Goal: Information Seeking & Learning: Learn about a topic

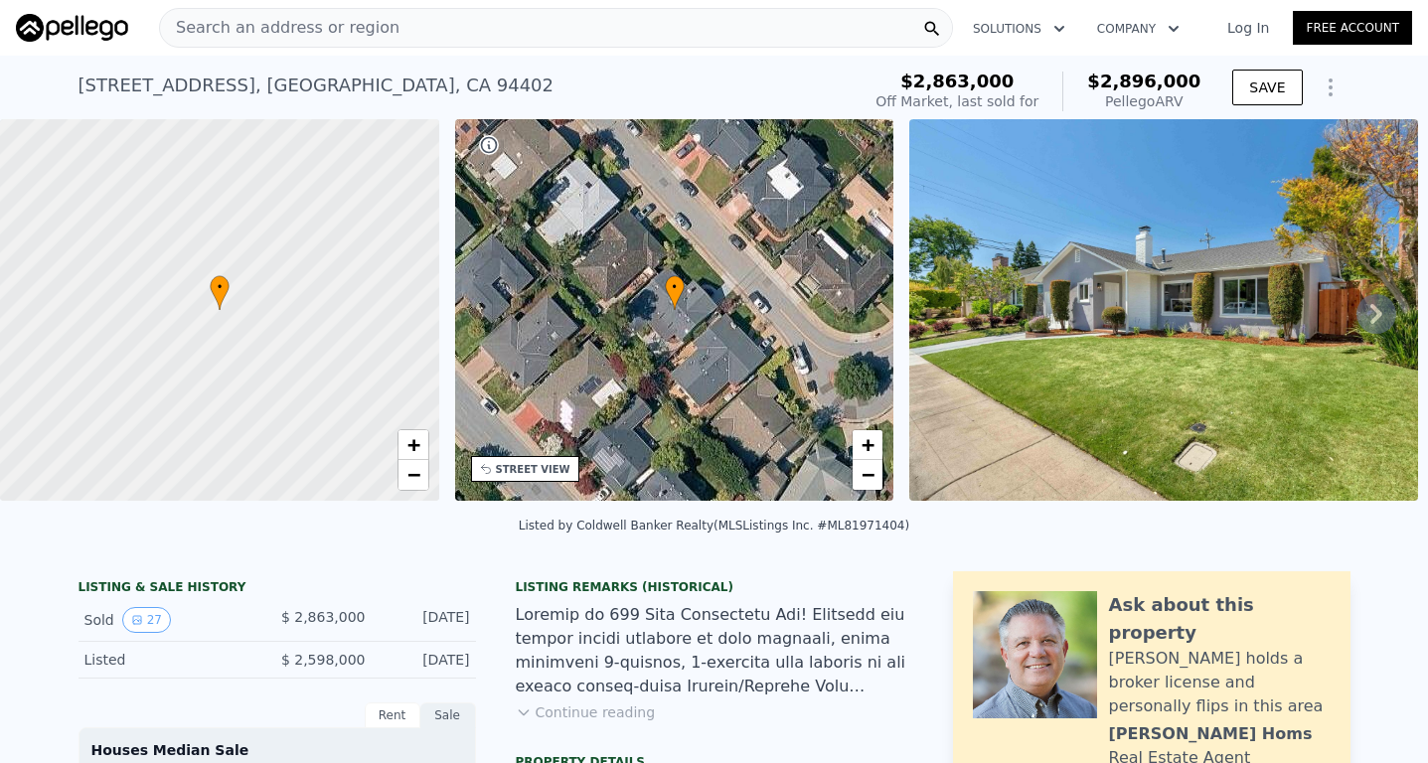
click at [1166, 397] on img at bounding box center [1163, 310] width 509 height 382
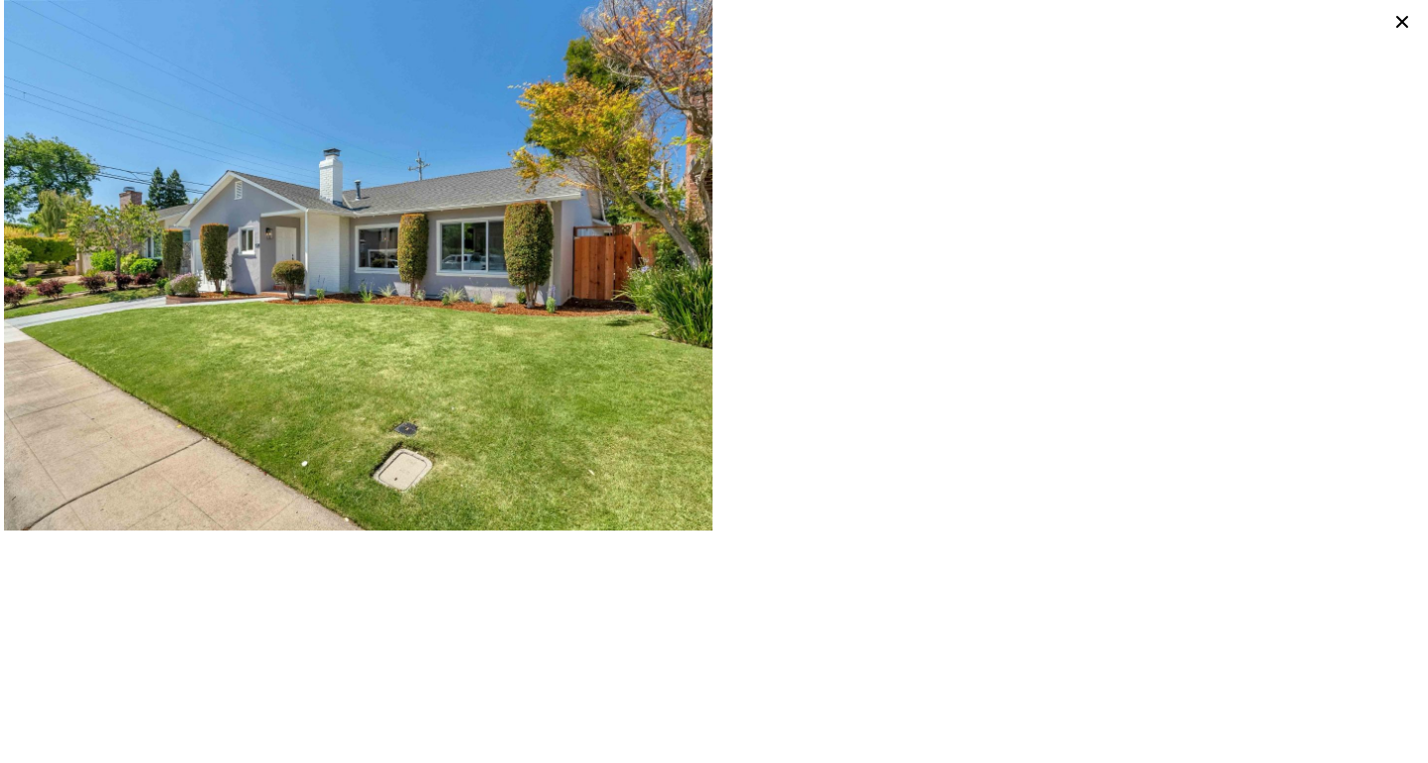
click at [1409, 21] on icon at bounding box center [1402, 22] width 28 height 28
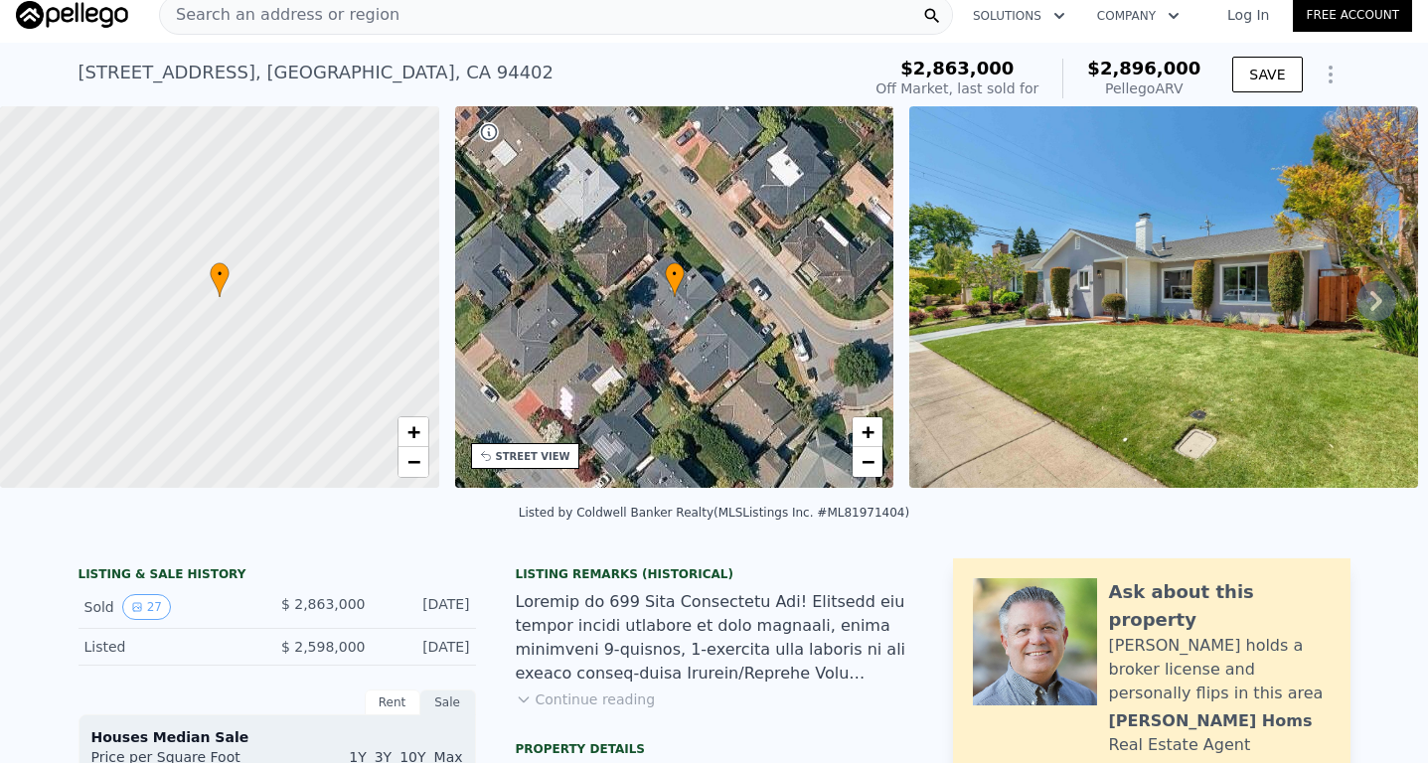
scroll to position [11, 0]
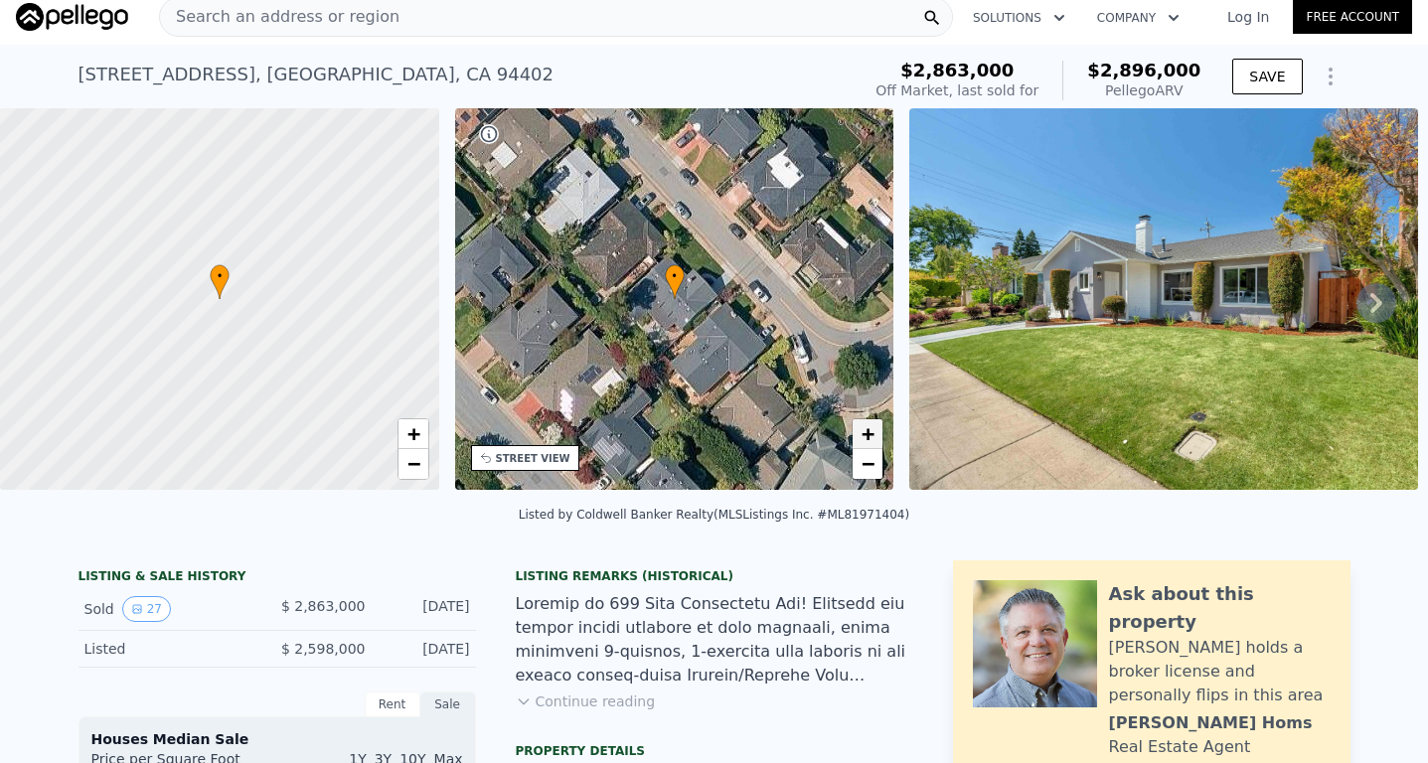
click at [853, 431] on link "+" at bounding box center [867, 434] width 30 height 30
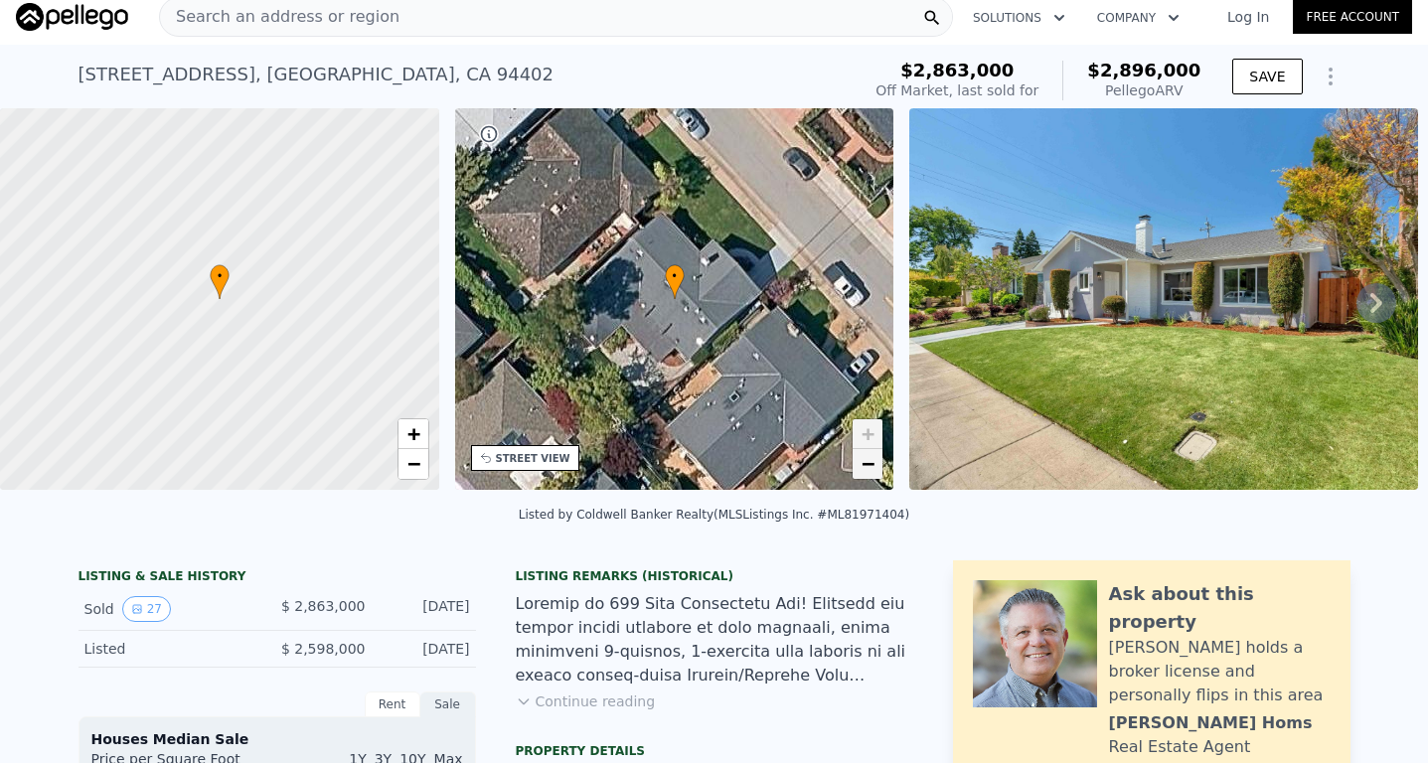
click at [856, 465] on link "−" at bounding box center [867, 464] width 30 height 30
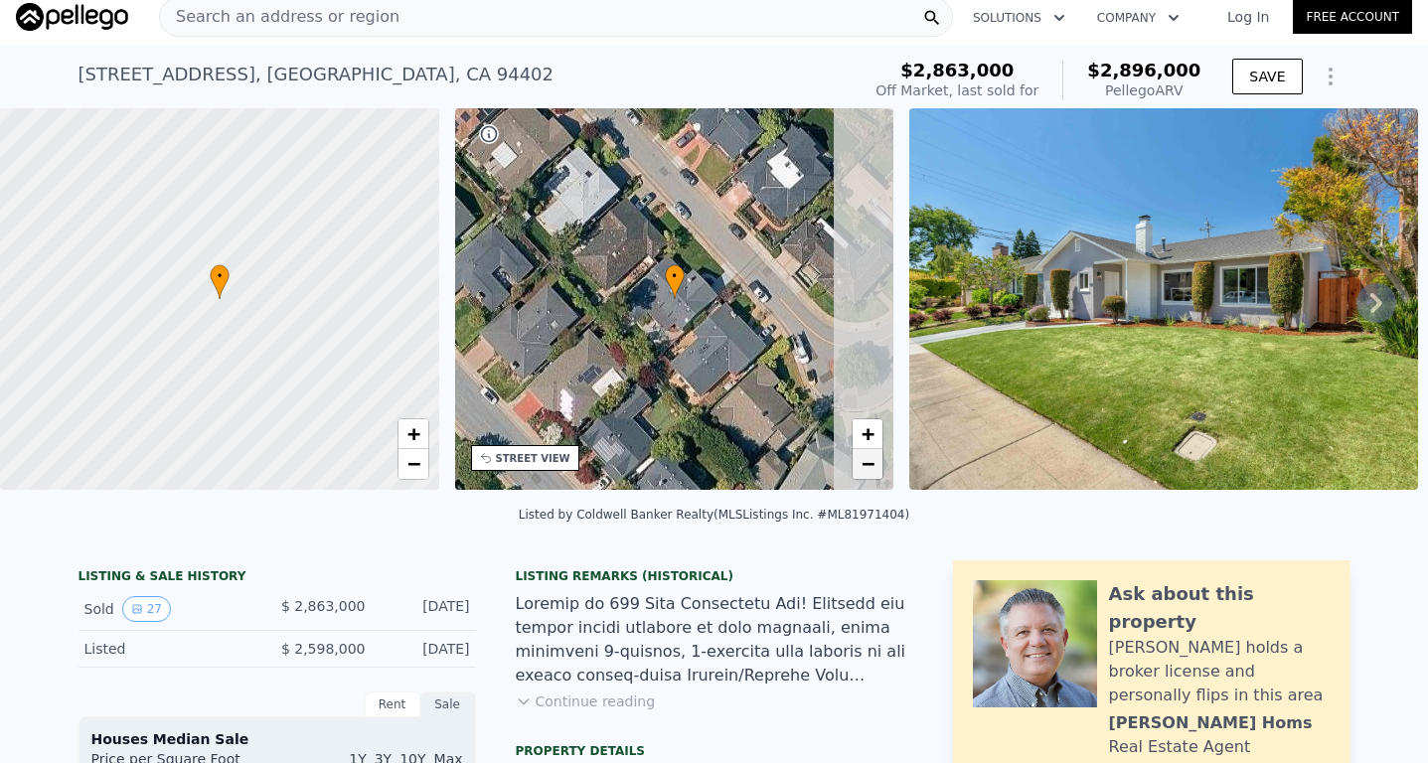
click at [856, 465] on link "−" at bounding box center [867, 464] width 30 height 30
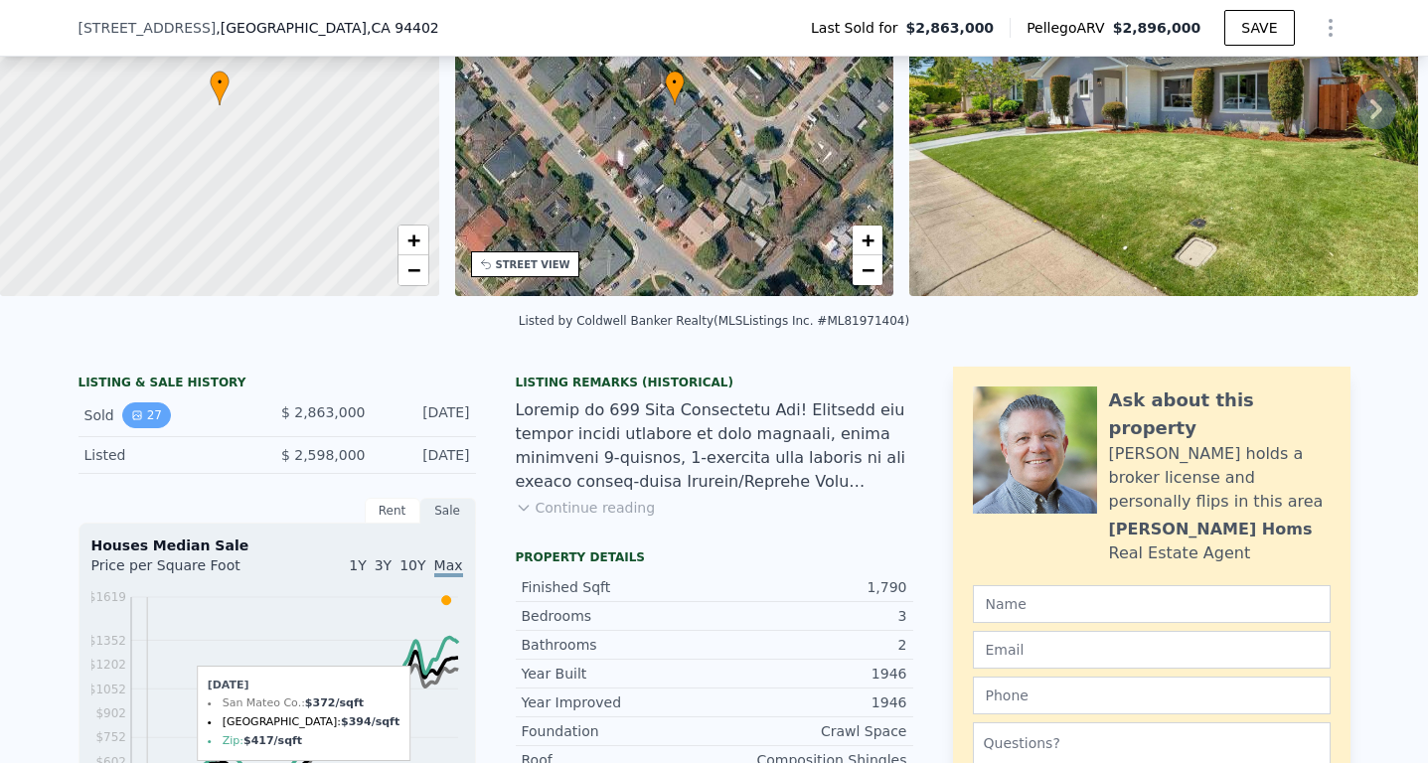
scroll to position [203, 0]
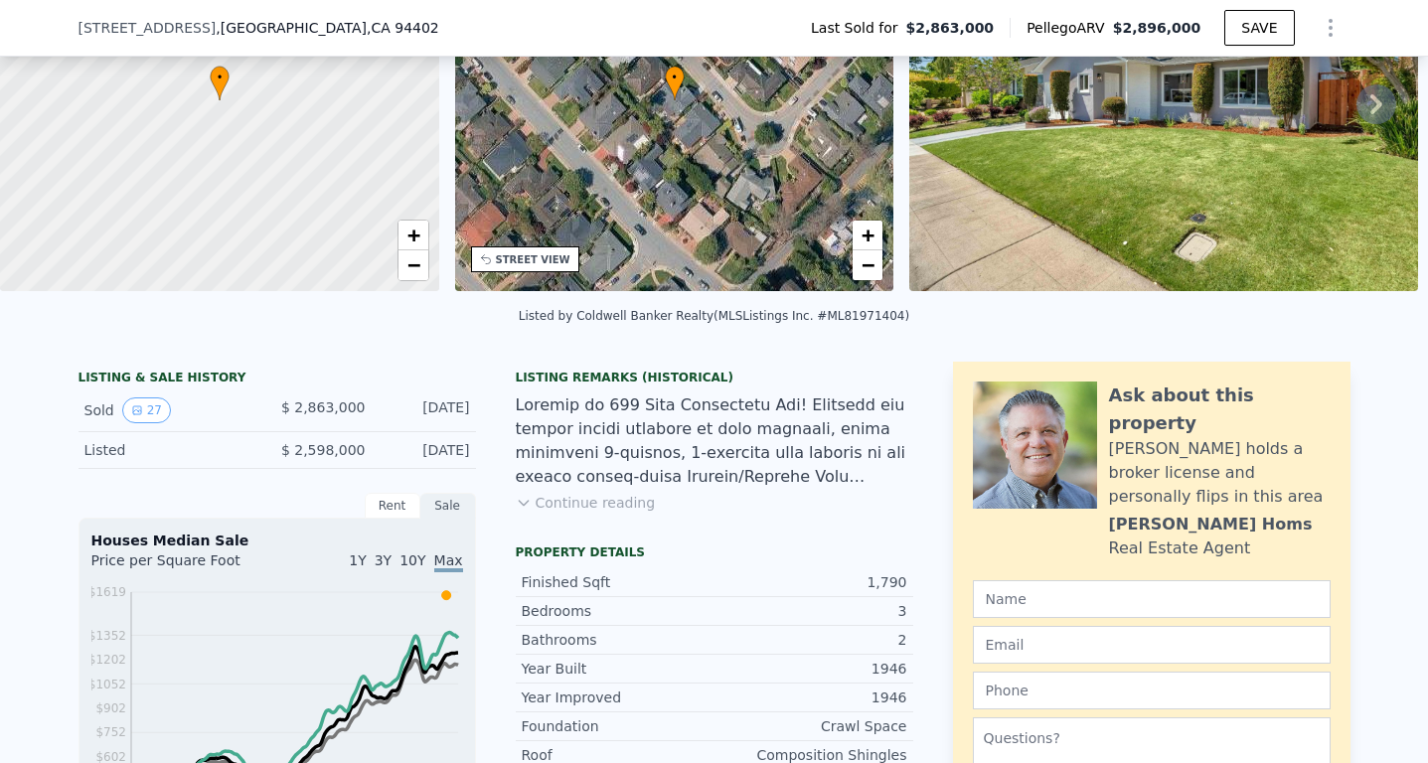
click at [382, 511] on div "Rent" at bounding box center [393, 506] width 56 height 26
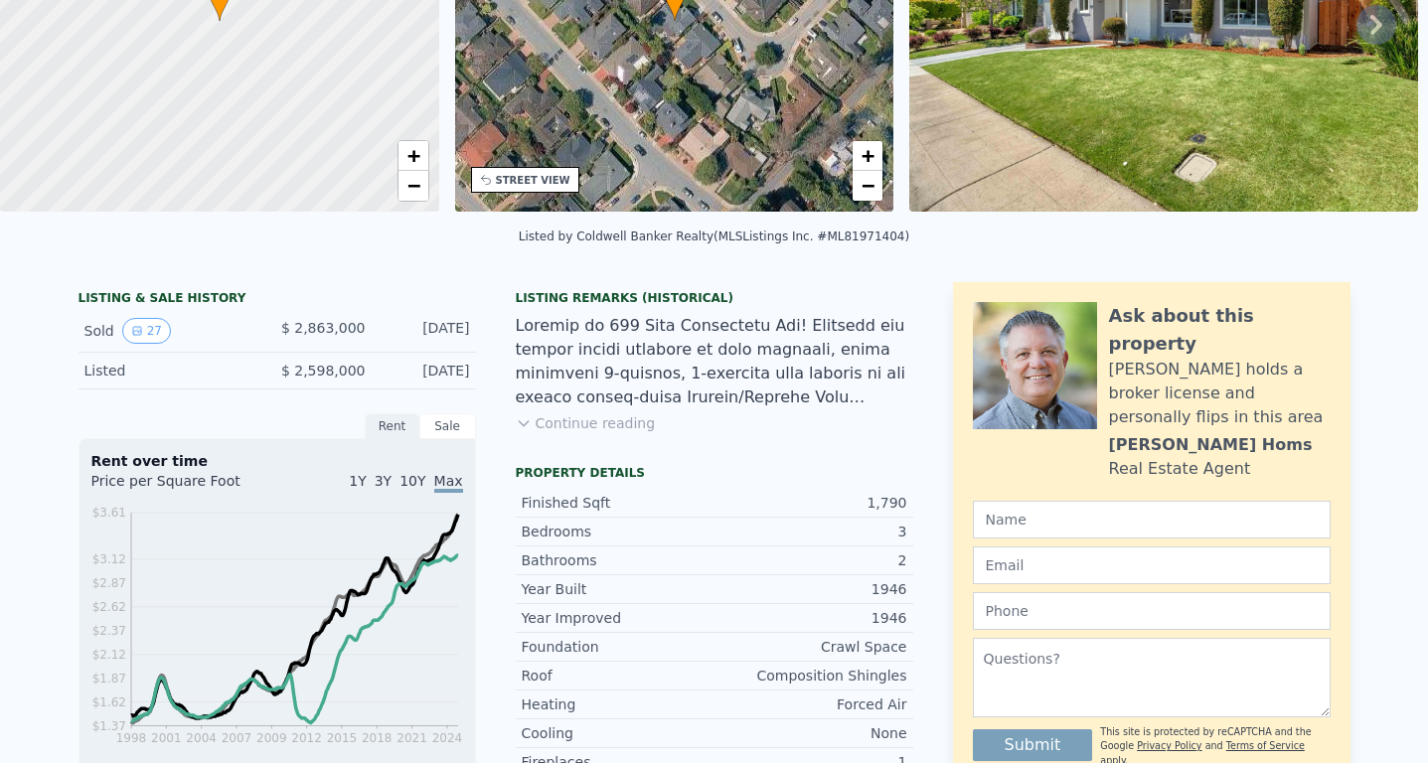
scroll to position [64, 0]
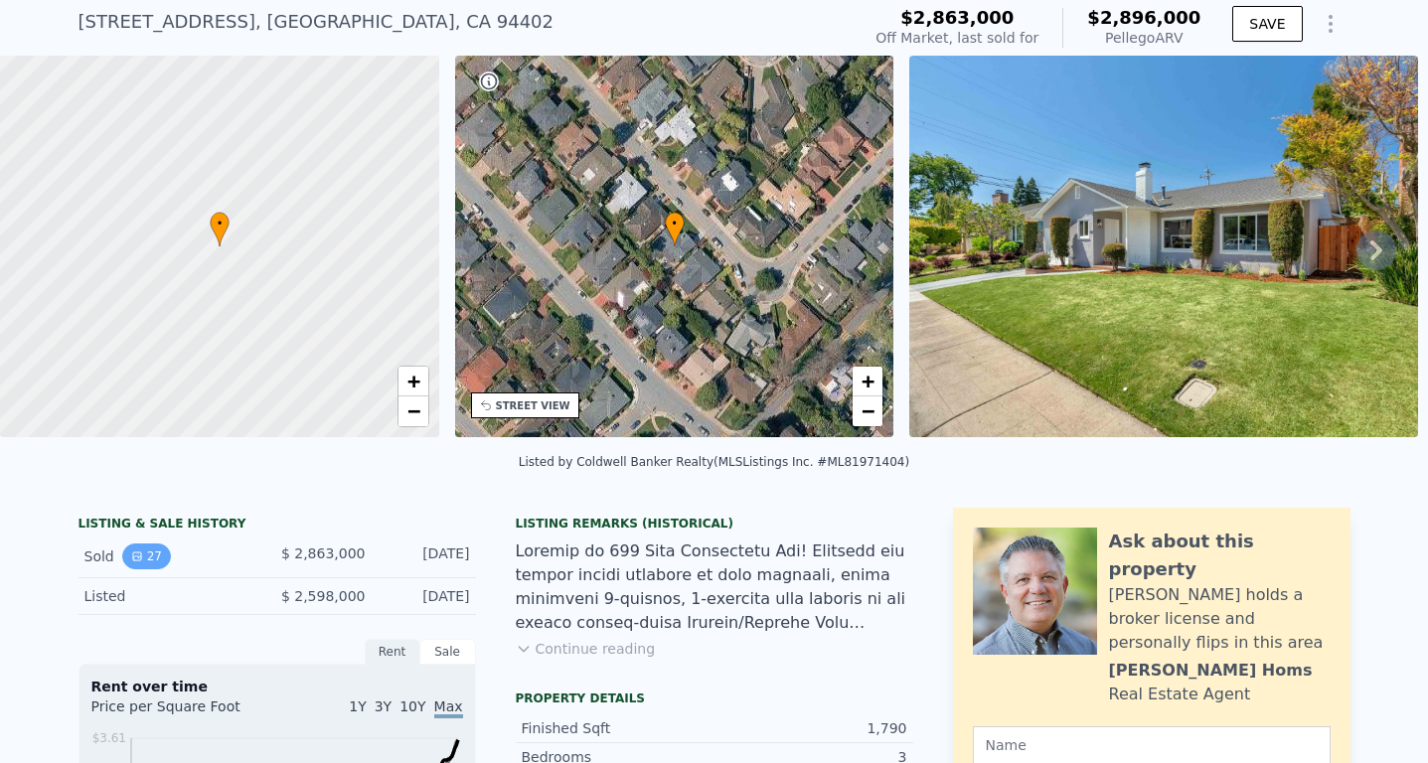
click at [145, 553] on button "27" at bounding box center [146, 556] width 49 height 26
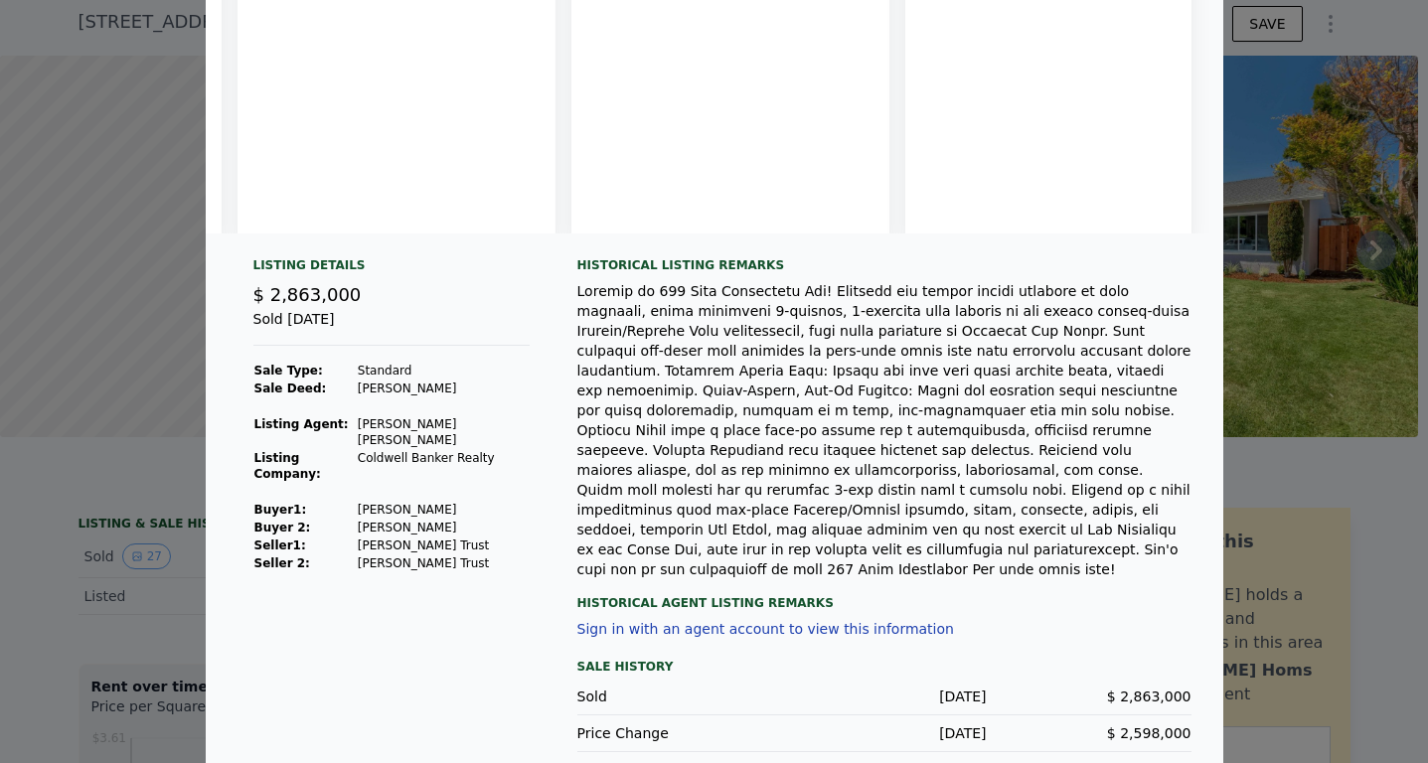
scroll to position [0, 0]
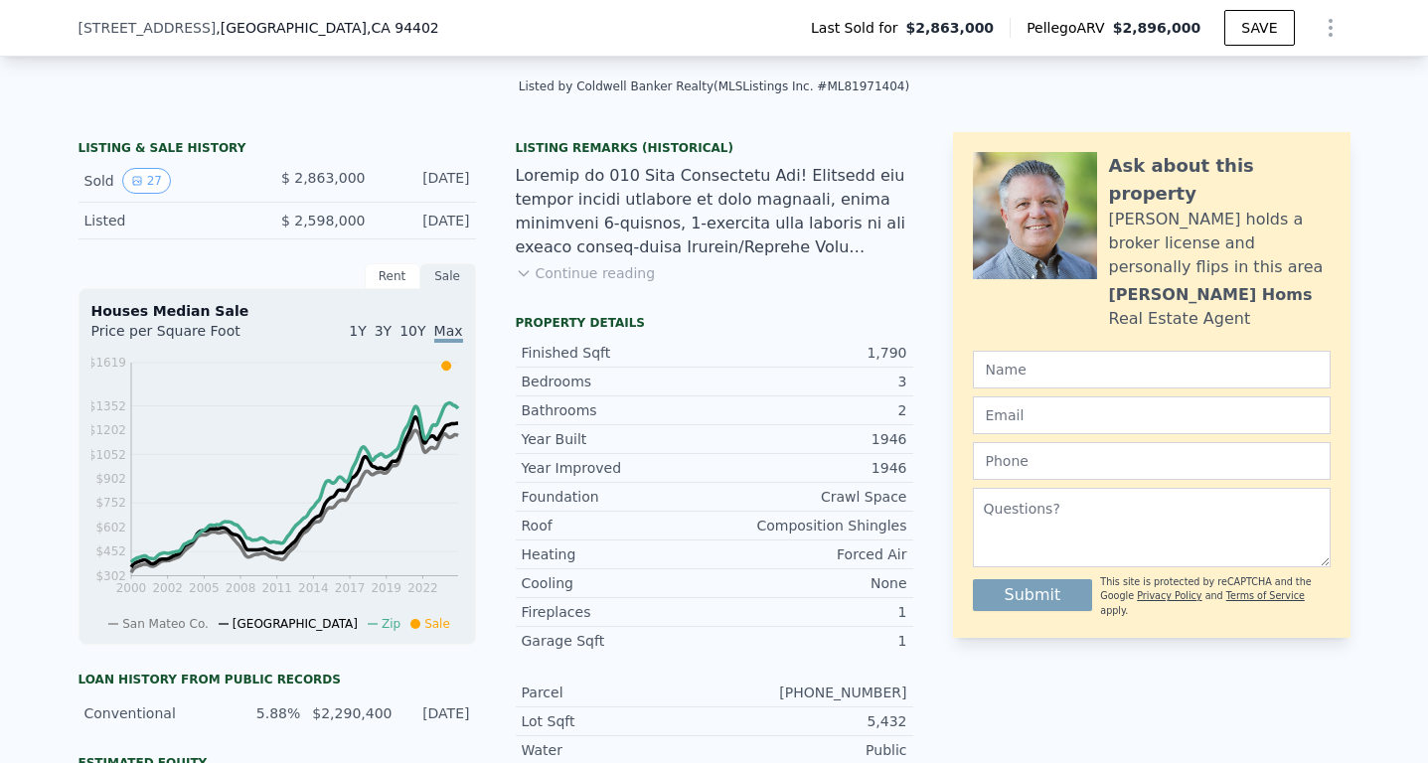
scroll to position [427, 0]
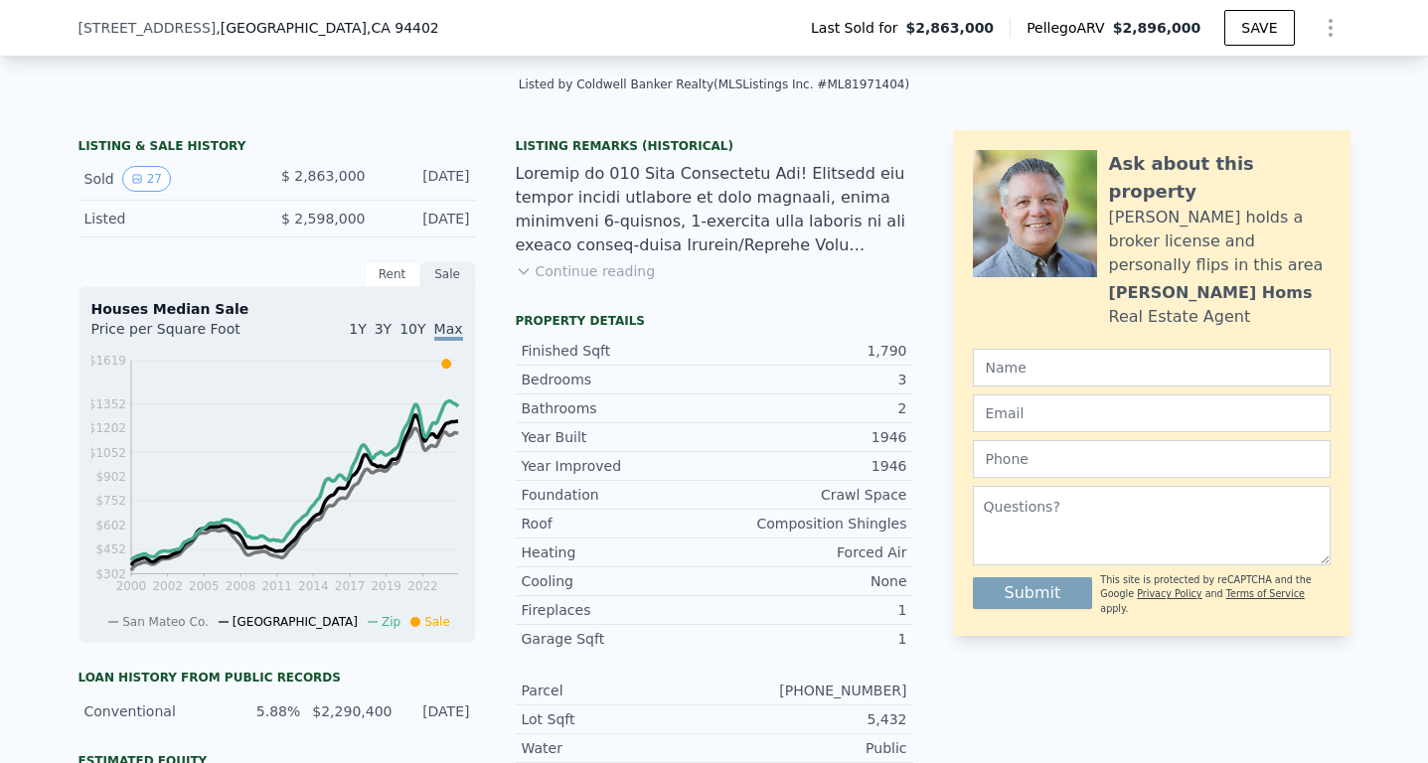
click at [583, 275] on button "Continue reading" at bounding box center [586, 271] width 140 height 20
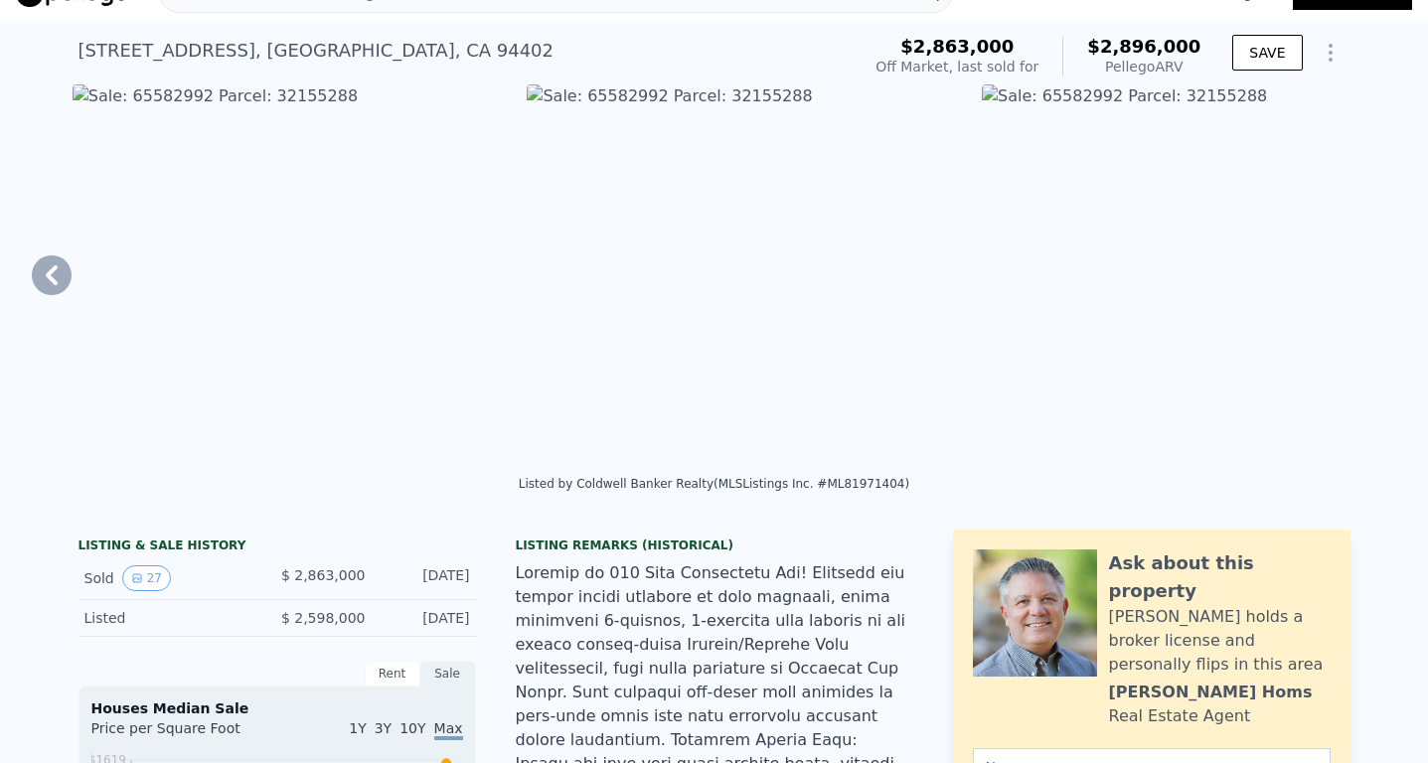
scroll to position [0, 0]
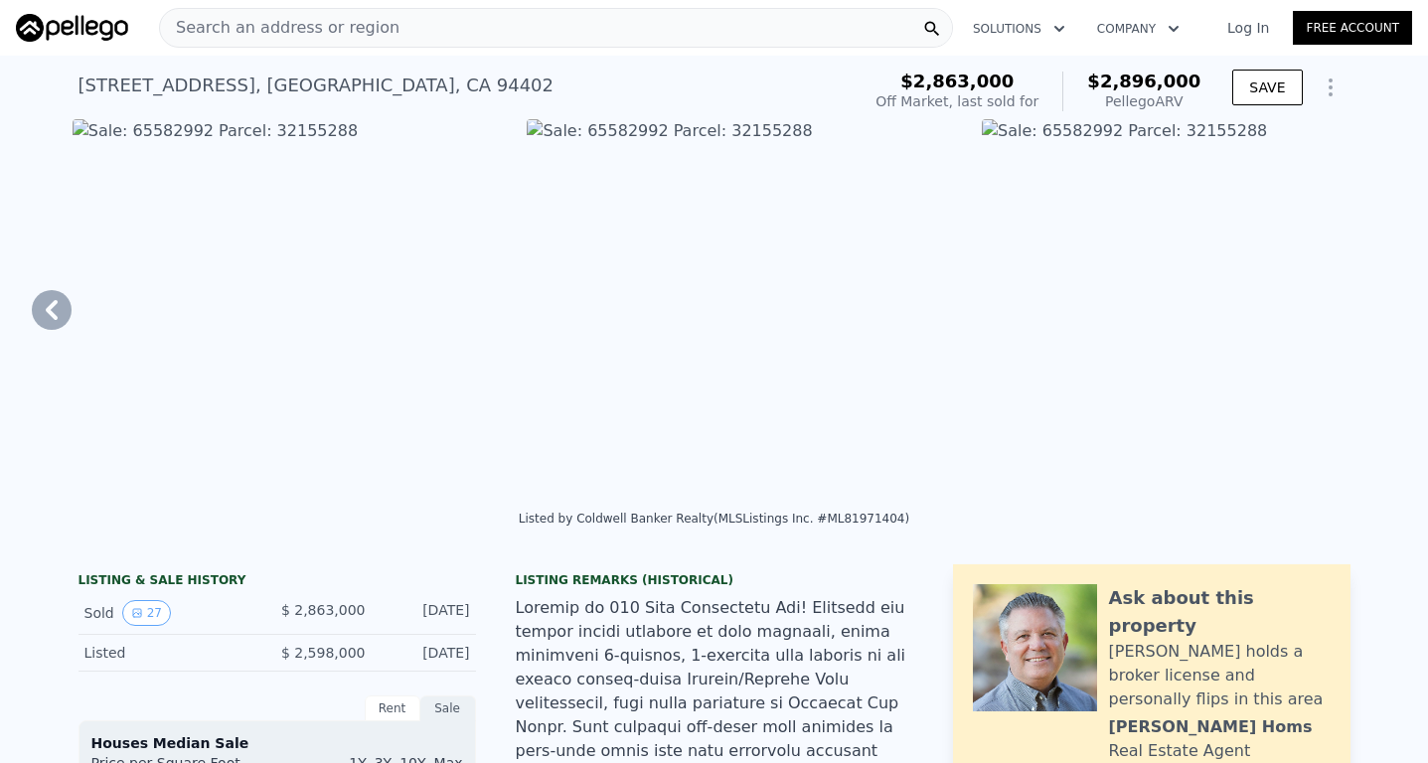
click at [56, 307] on icon at bounding box center [52, 310] width 40 height 40
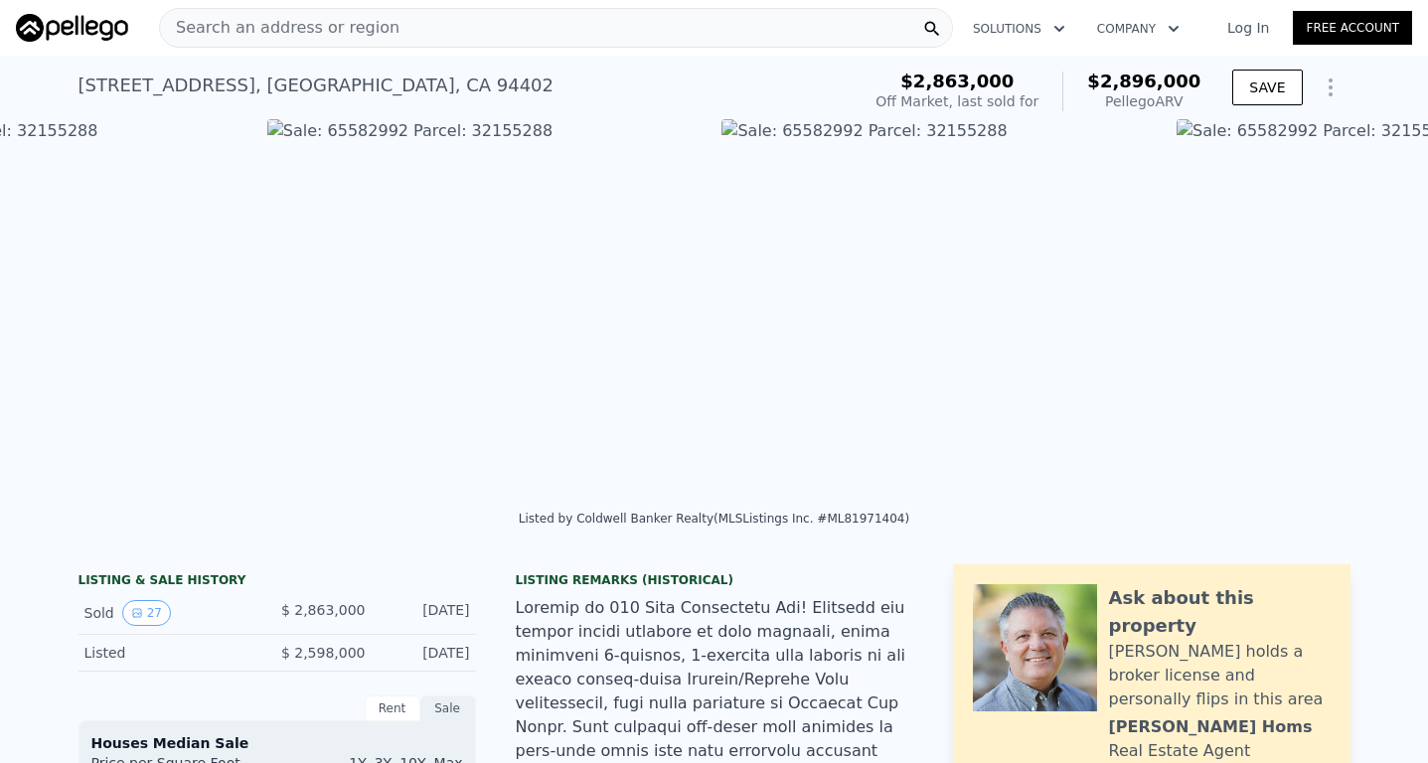
scroll to position [0, 11435]
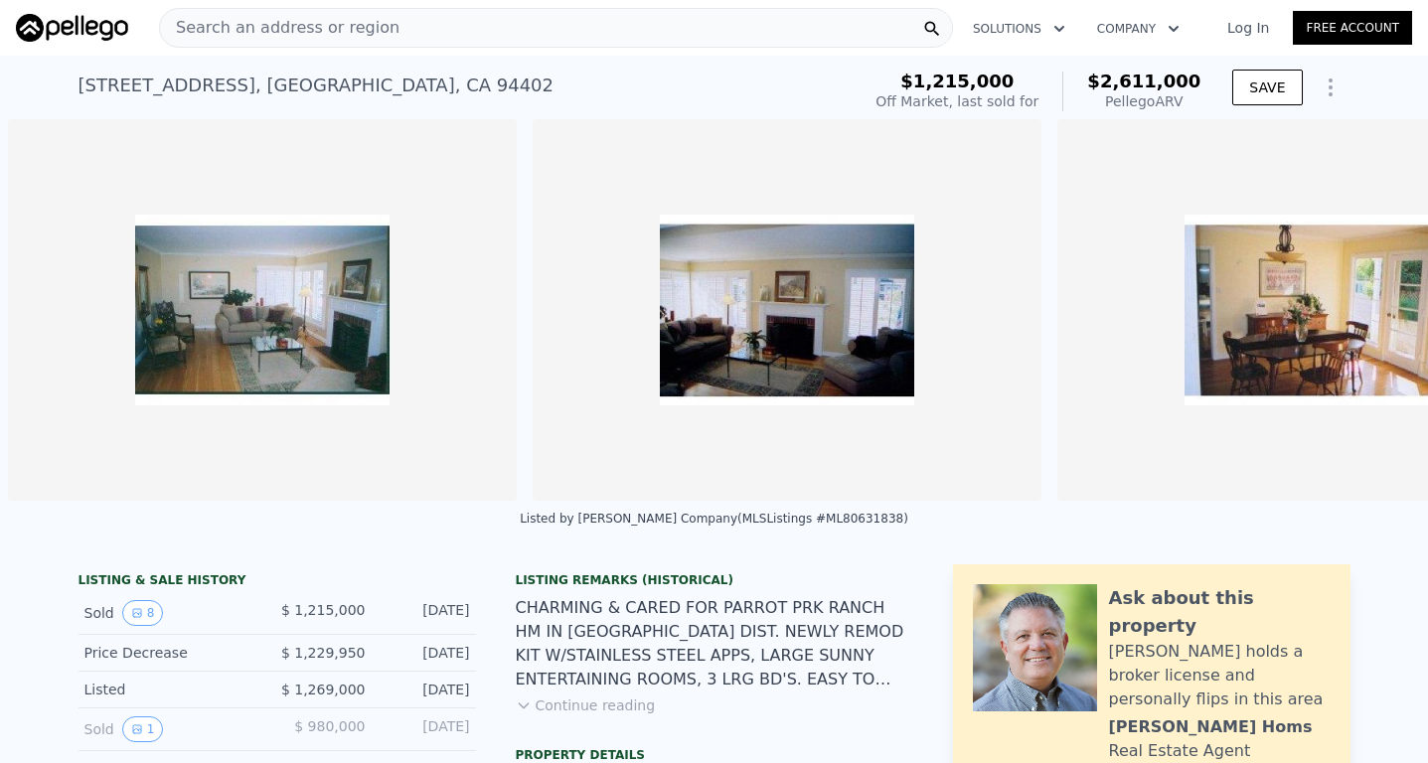
scroll to position [0, 1434]
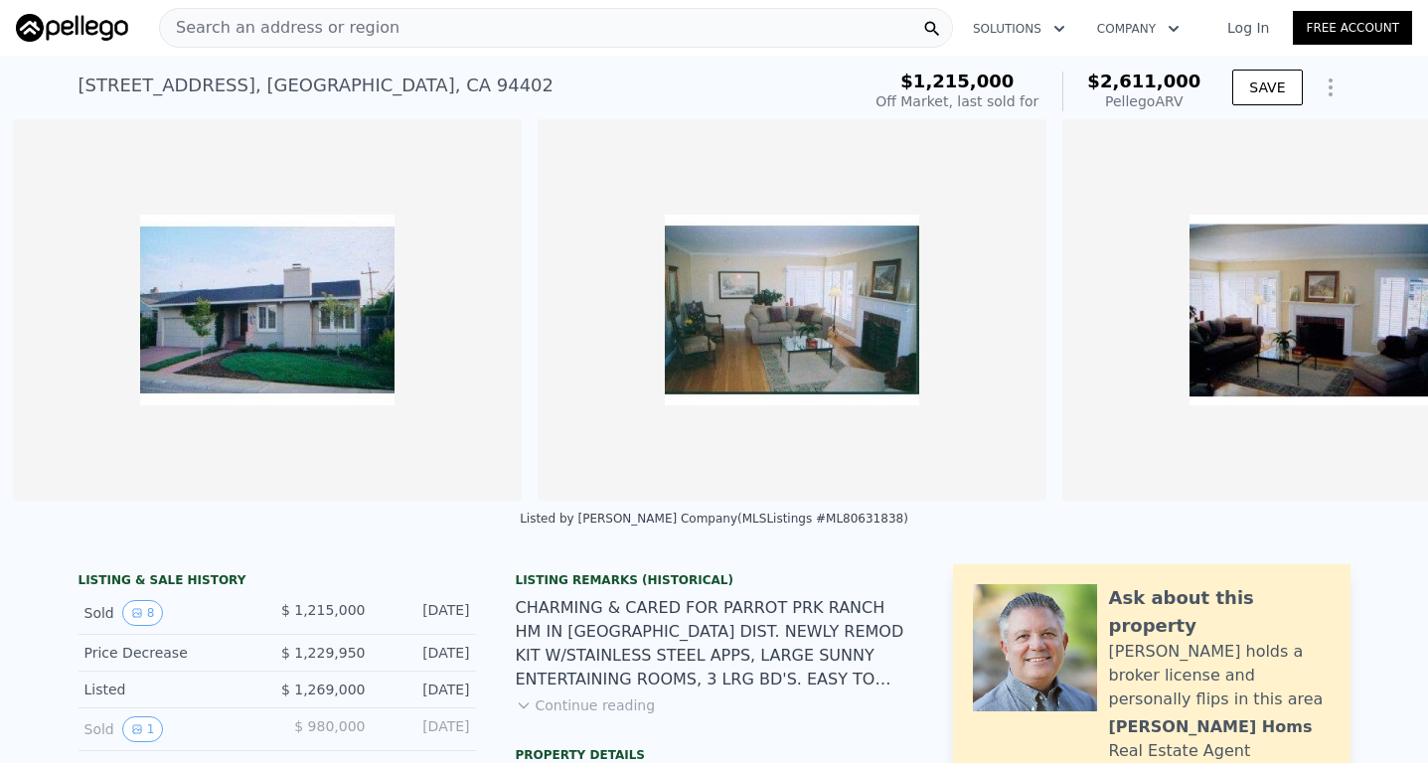
click at [365, 352] on img at bounding box center [267, 310] width 509 height 382
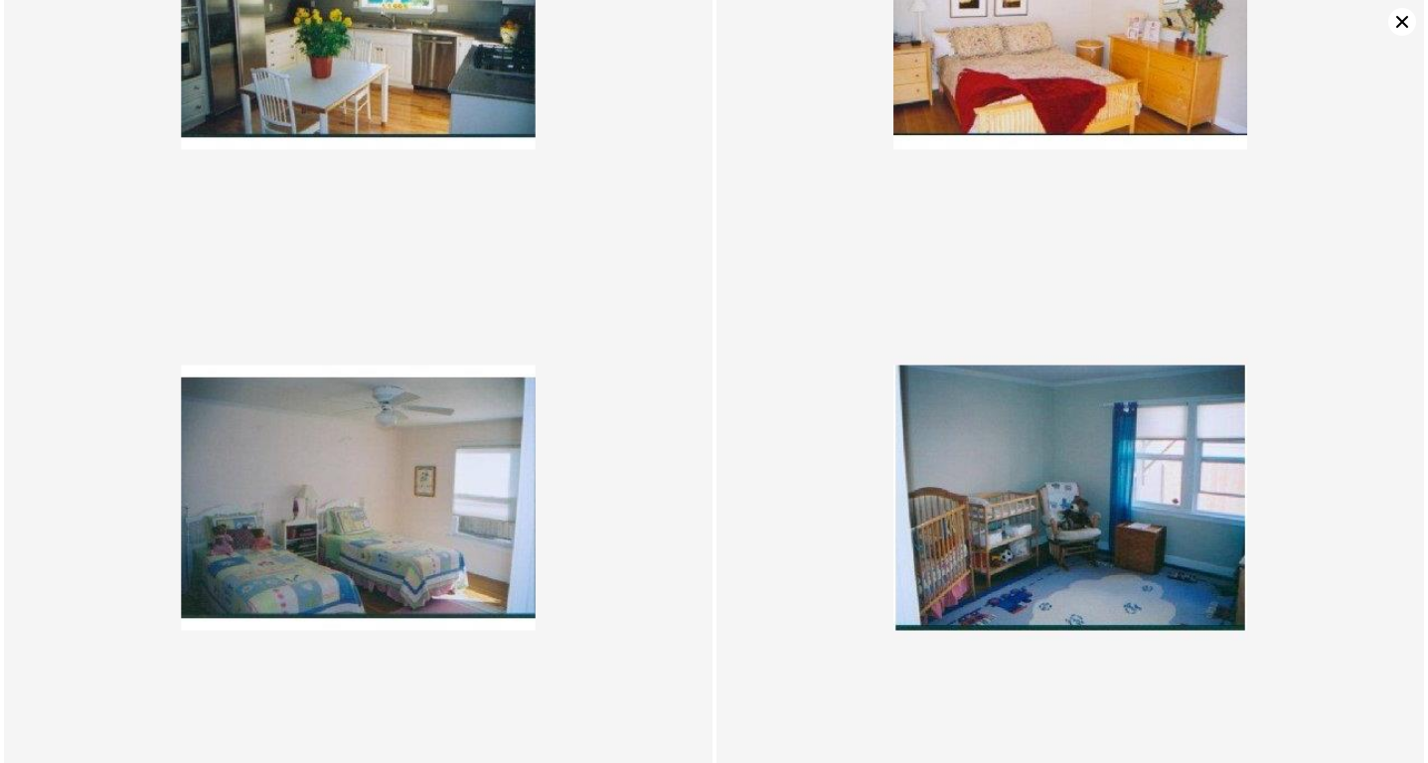
scroll to position [1210, 0]
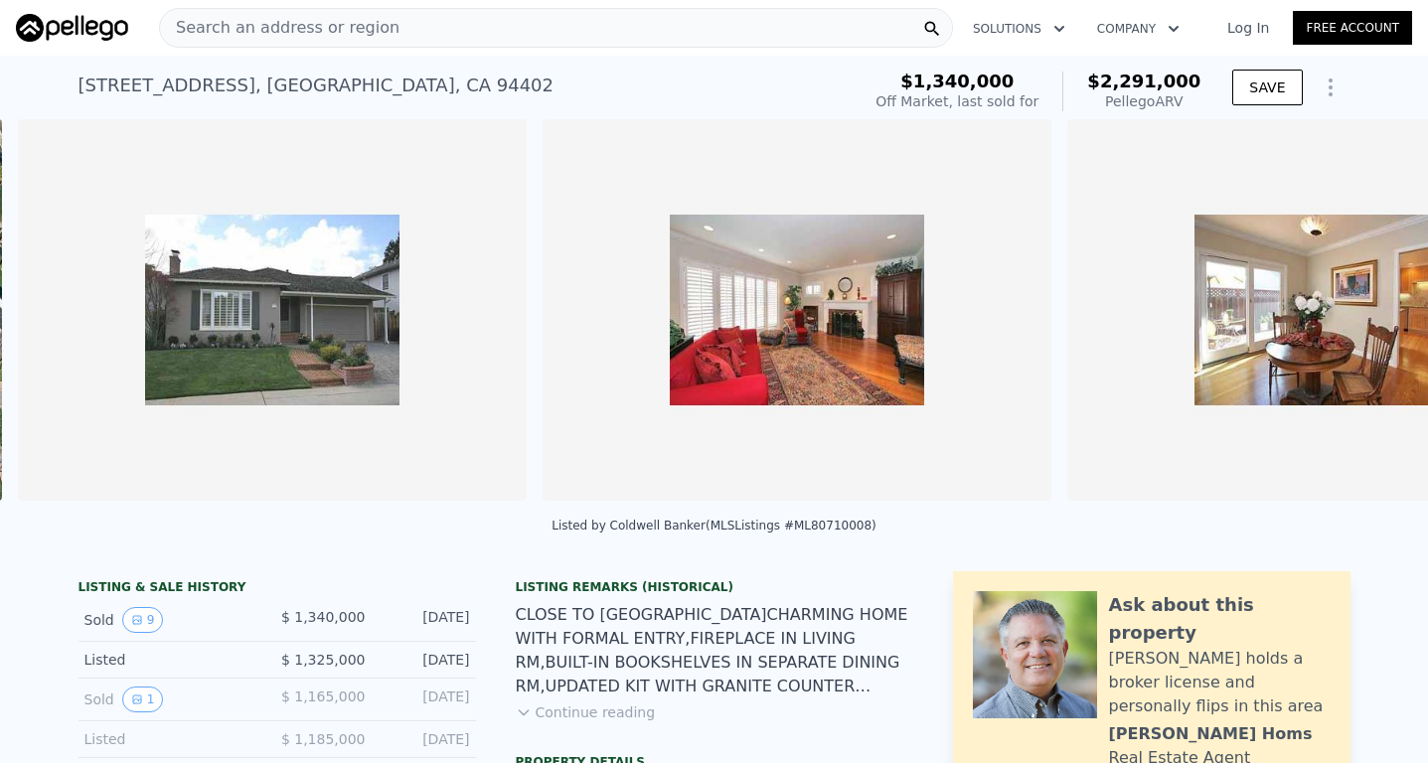
scroll to position [0, 909]
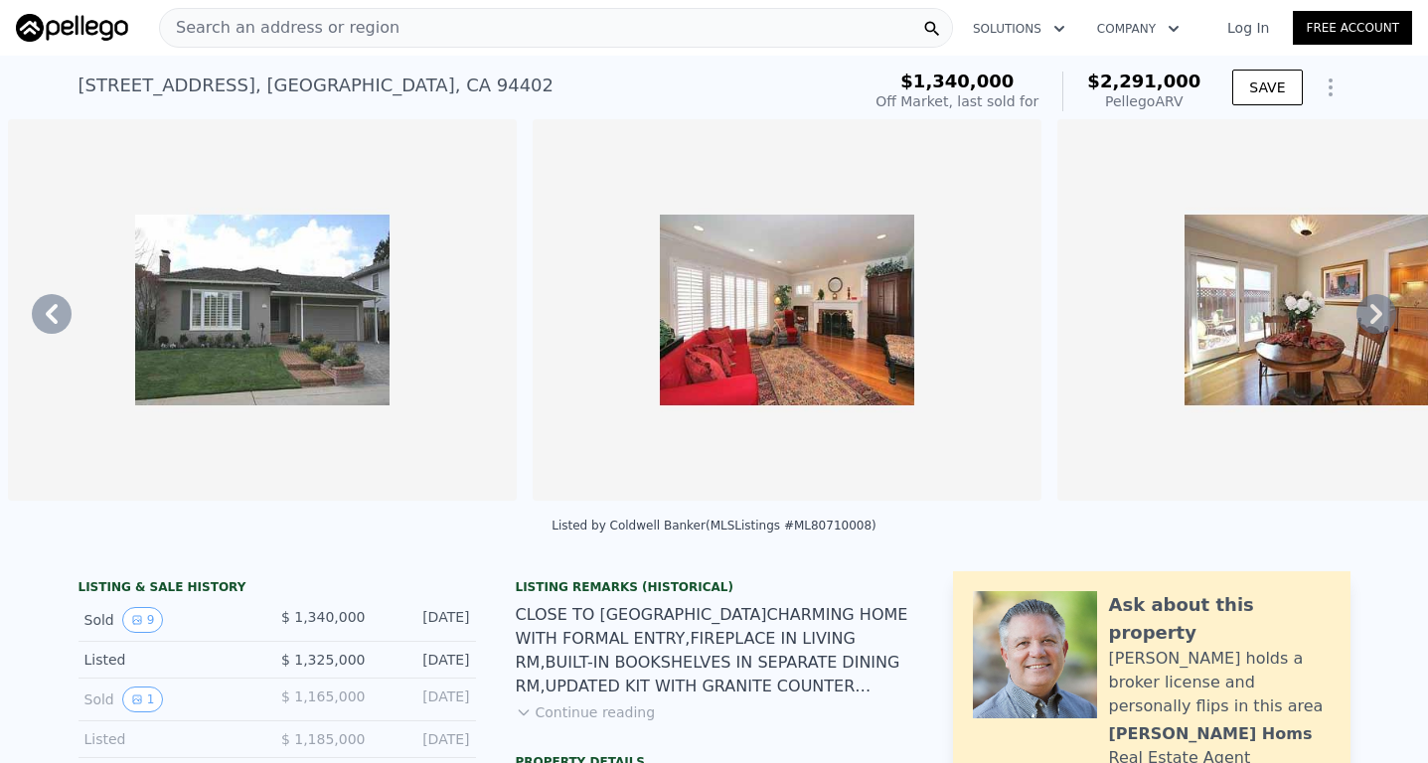
click at [210, 382] on img at bounding box center [262, 310] width 509 height 382
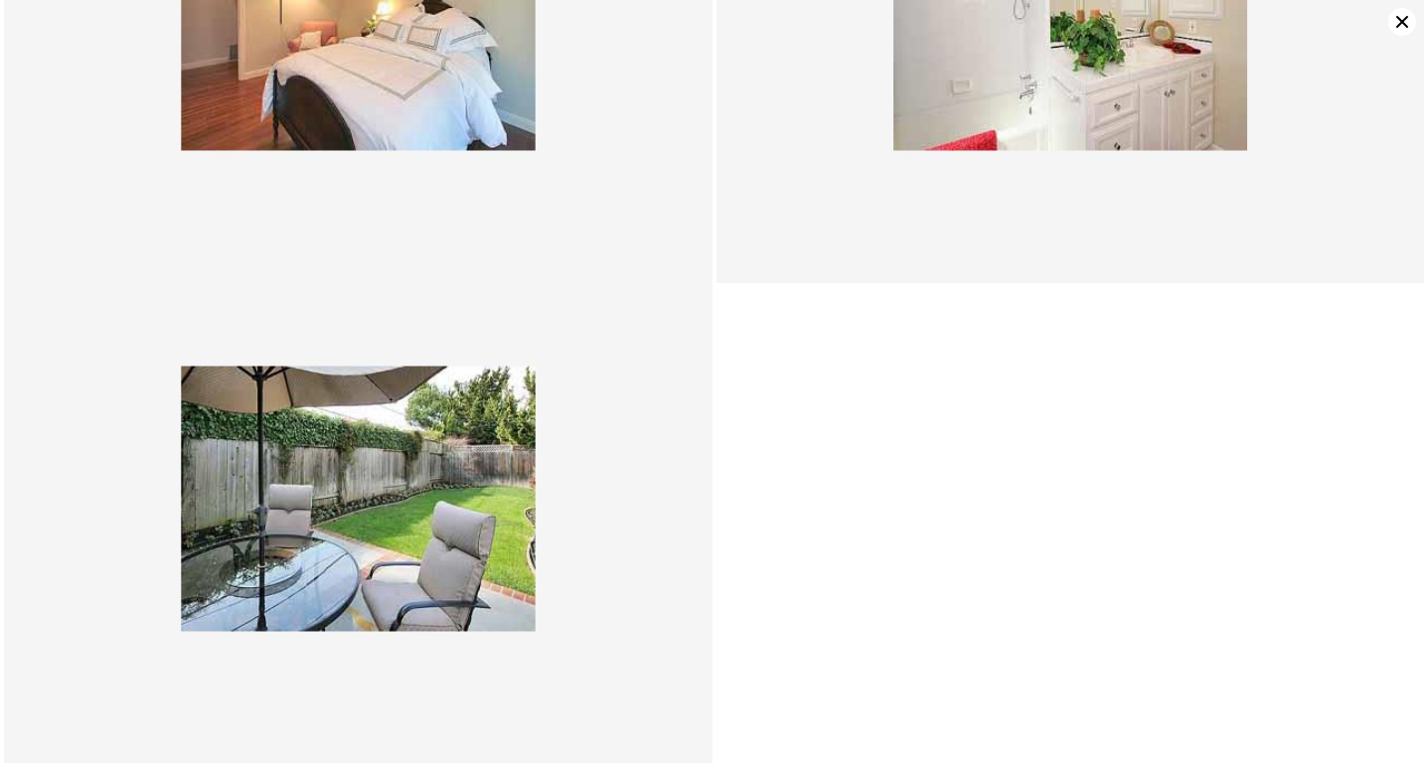
scroll to position [1691, 0]
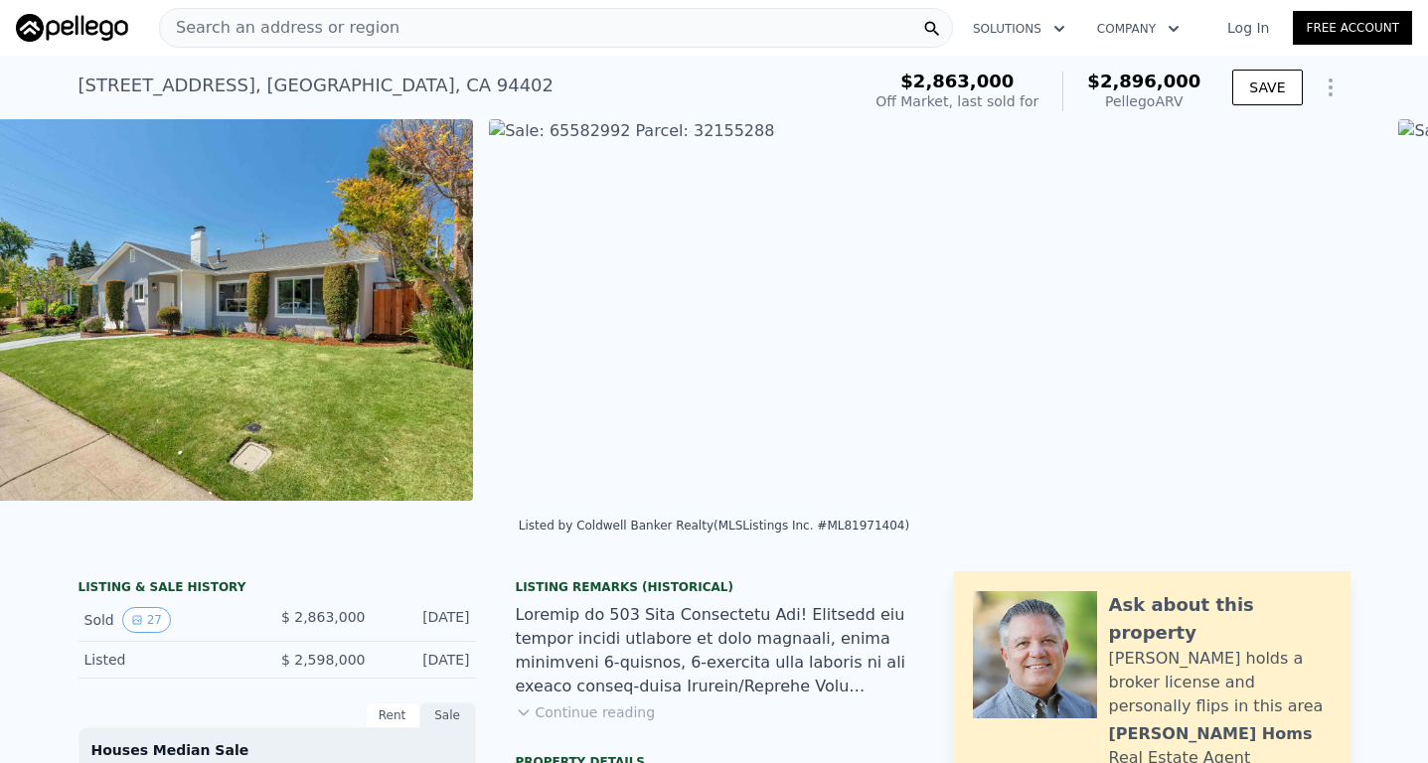
scroll to position [0, 909]
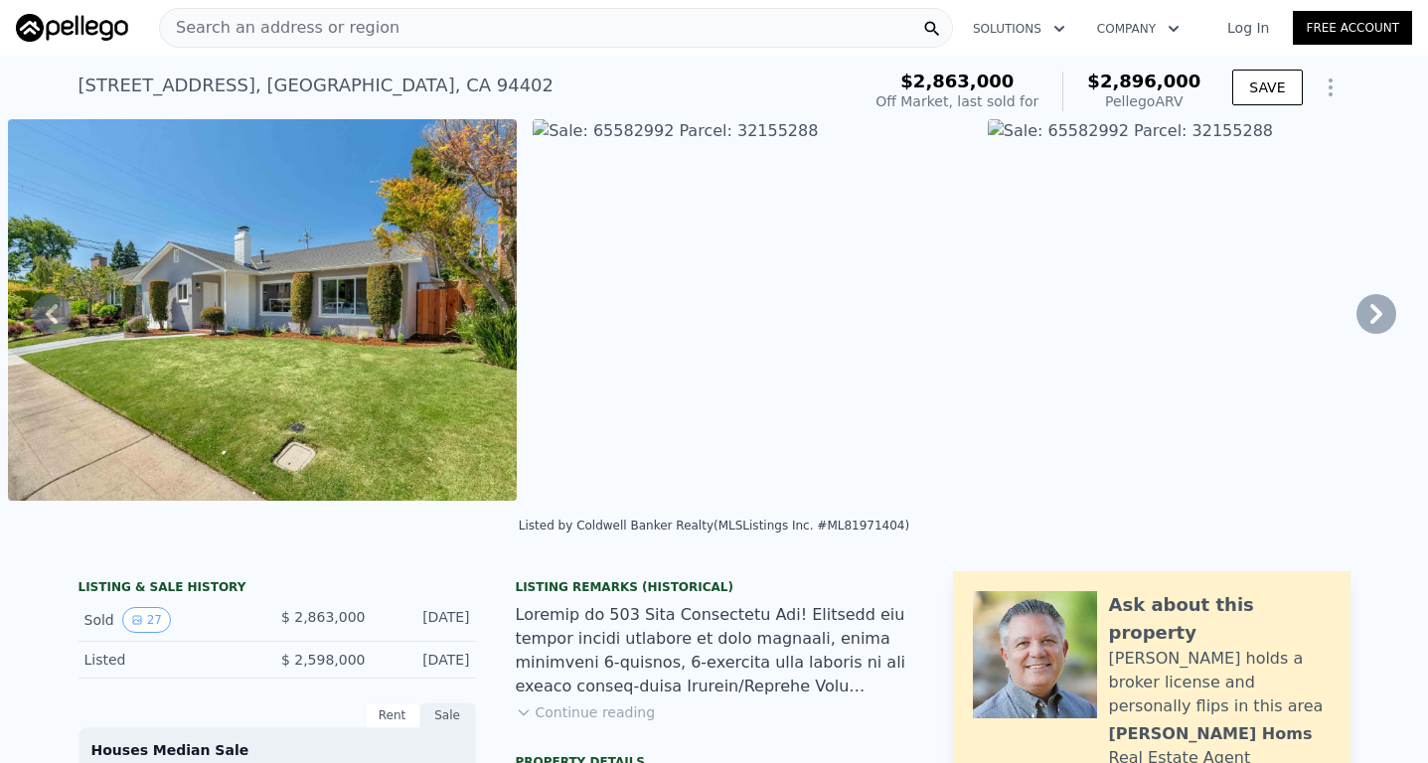
click at [256, 413] on img at bounding box center [262, 310] width 509 height 382
